Goal: Contribute content: Contribute content

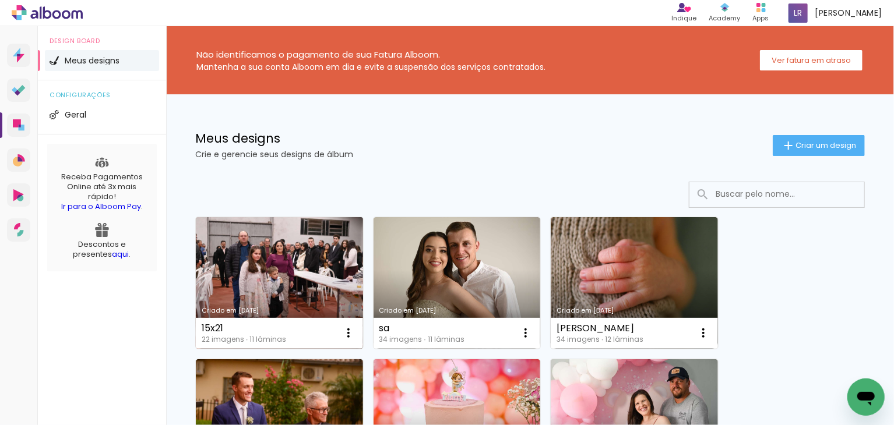
click at [256, 276] on link "Criado em [DATE]" at bounding box center [279, 283] width 167 height 132
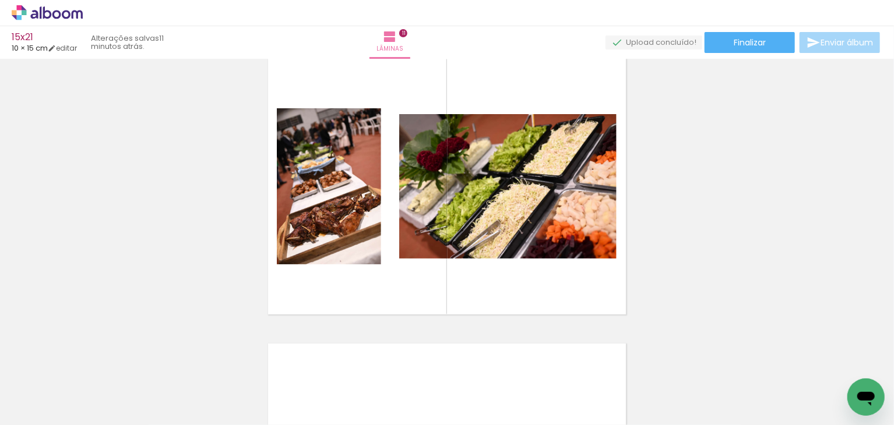
scroll to position [2887, 0]
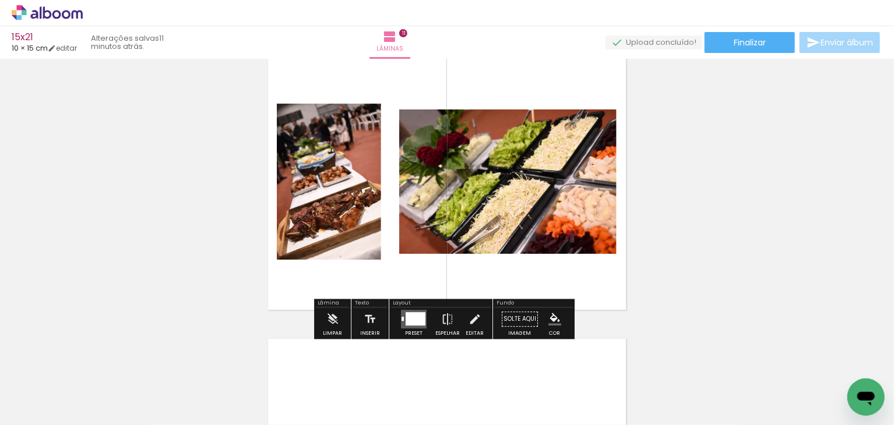
click at [547, 75] on quentale-layouter at bounding box center [447, 182] width 358 height 256
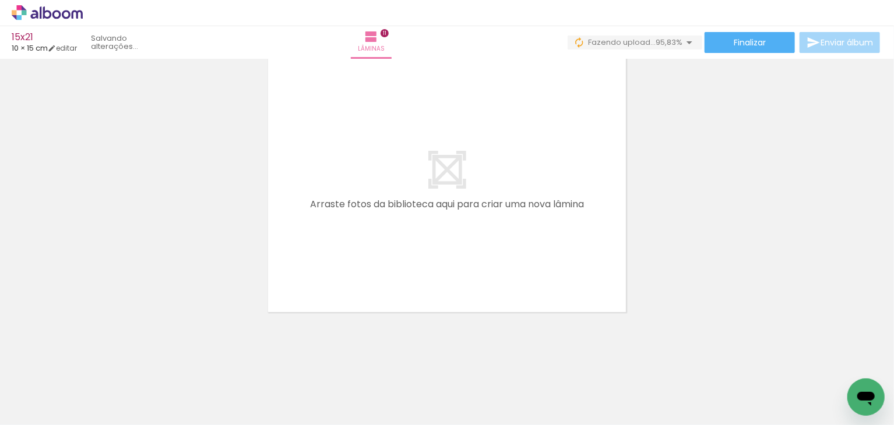
scroll to position [0, 771]
drag, startPoint x: 801, startPoint y: 420, endPoint x: 12, endPoint y: 27, distance: 881.8
